Goal: Navigation & Orientation: Go to known website

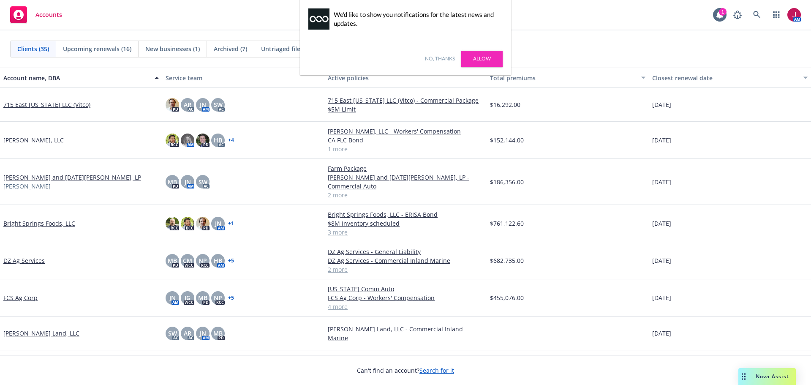
click at [438, 61] on link "No, thanks" at bounding box center [440, 59] width 30 height 8
